Goal: Find contact information: Find contact information

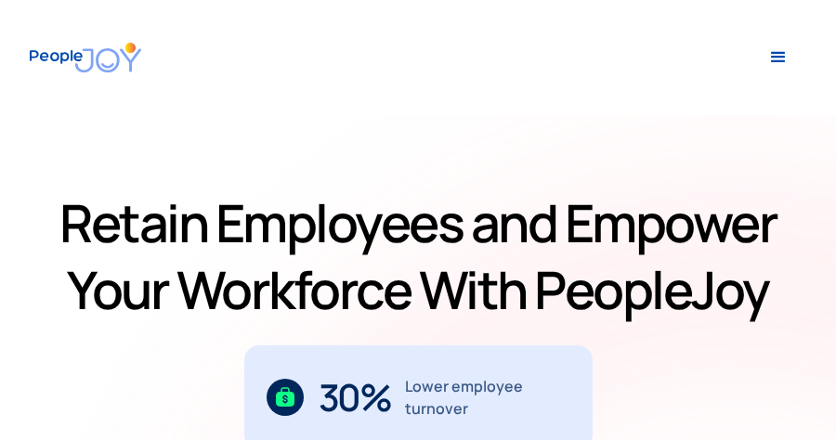
click at [776, 59] on div "menu" at bounding box center [778, 57] width 22 height 22
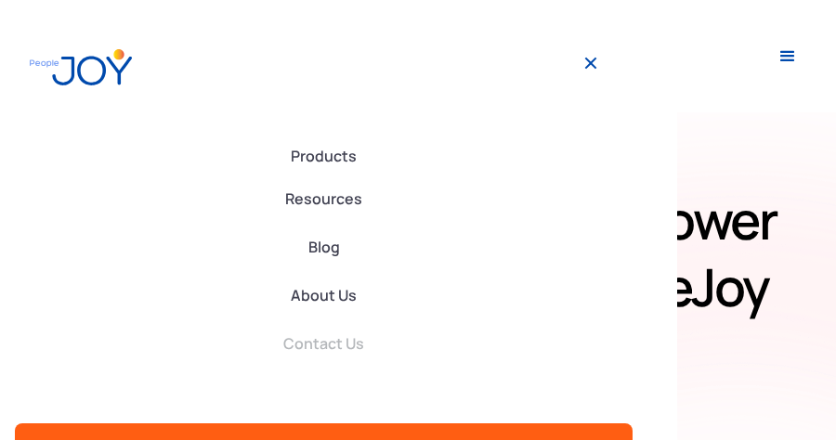
click at [313, 343] on link "Contact Us" at bounding box center [324, 343] width 618 height 41
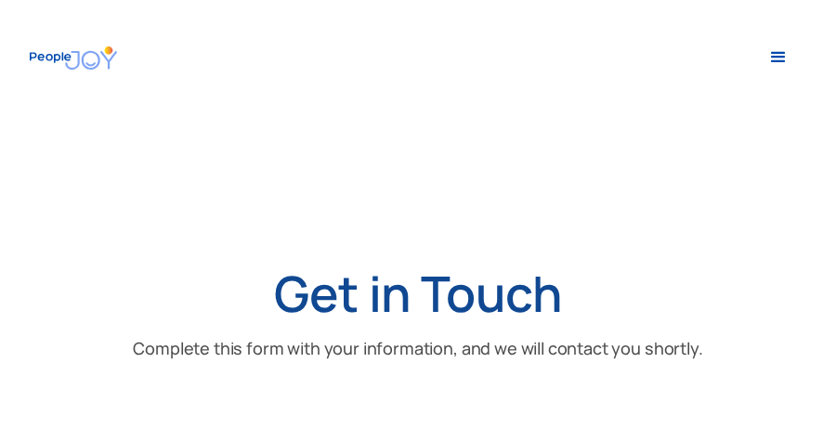
click at [783, 57] on div "menu" at bounding box center [778, 57] width 22 height 22
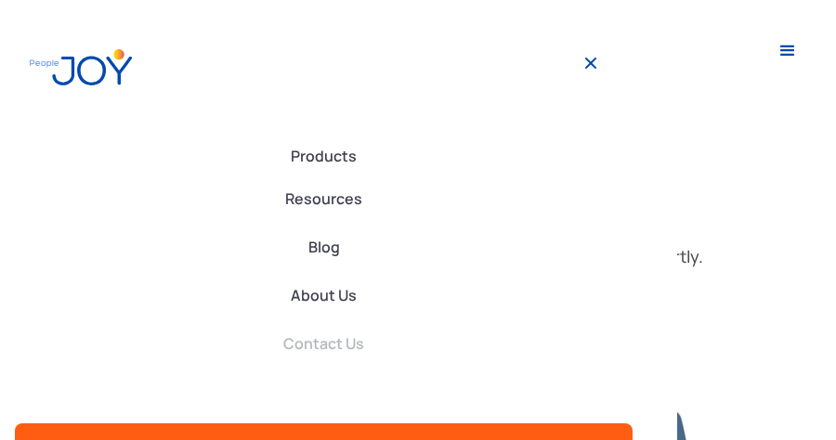
scroll to position [77, 0]
click at [590, 59] on img at bounding box center [590, 63] width 22 height 22
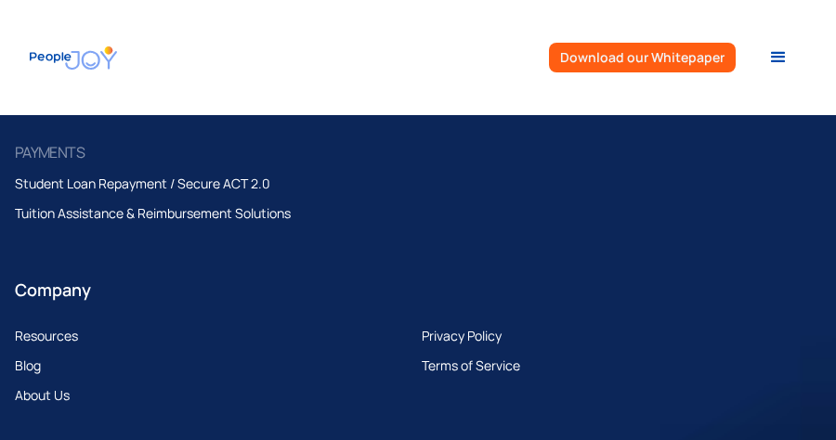
scroll to position [2348, 0]
click at [206, 45] on div "Products advisory Public Service Loan Forgiveness College Financial Planning PA…" at bounding box center [506, 58] width 600 height 56
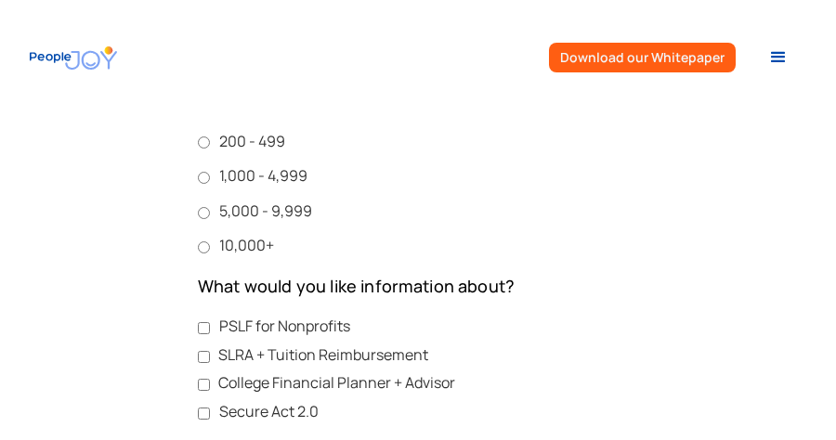
scroll to position [1579, 0]
